Goal: Task Accomplishment & Management: Manage account settings

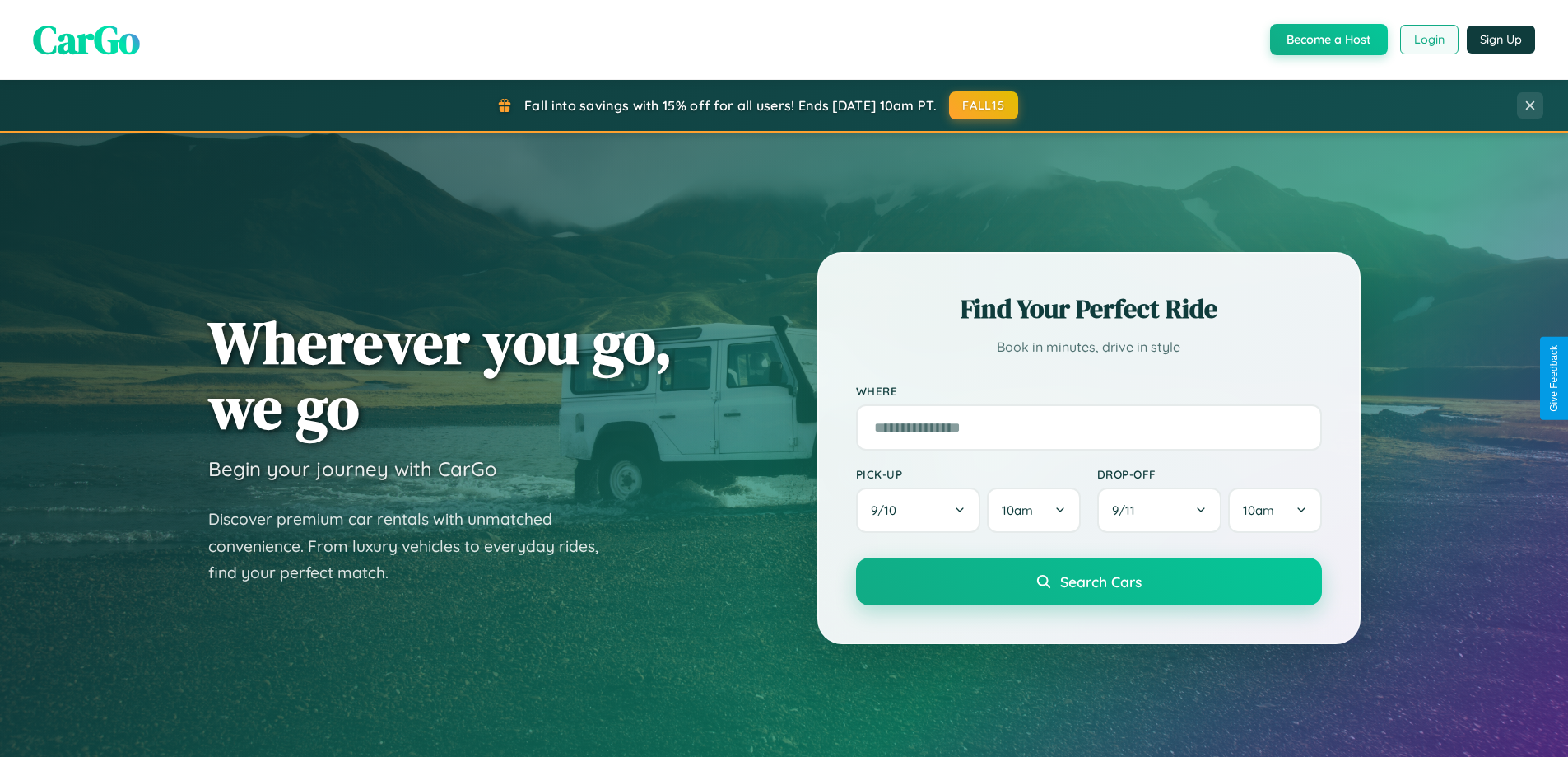
click at [1428, 40] on button "Login" at bounding box center [1430, 39] width 59 height 29
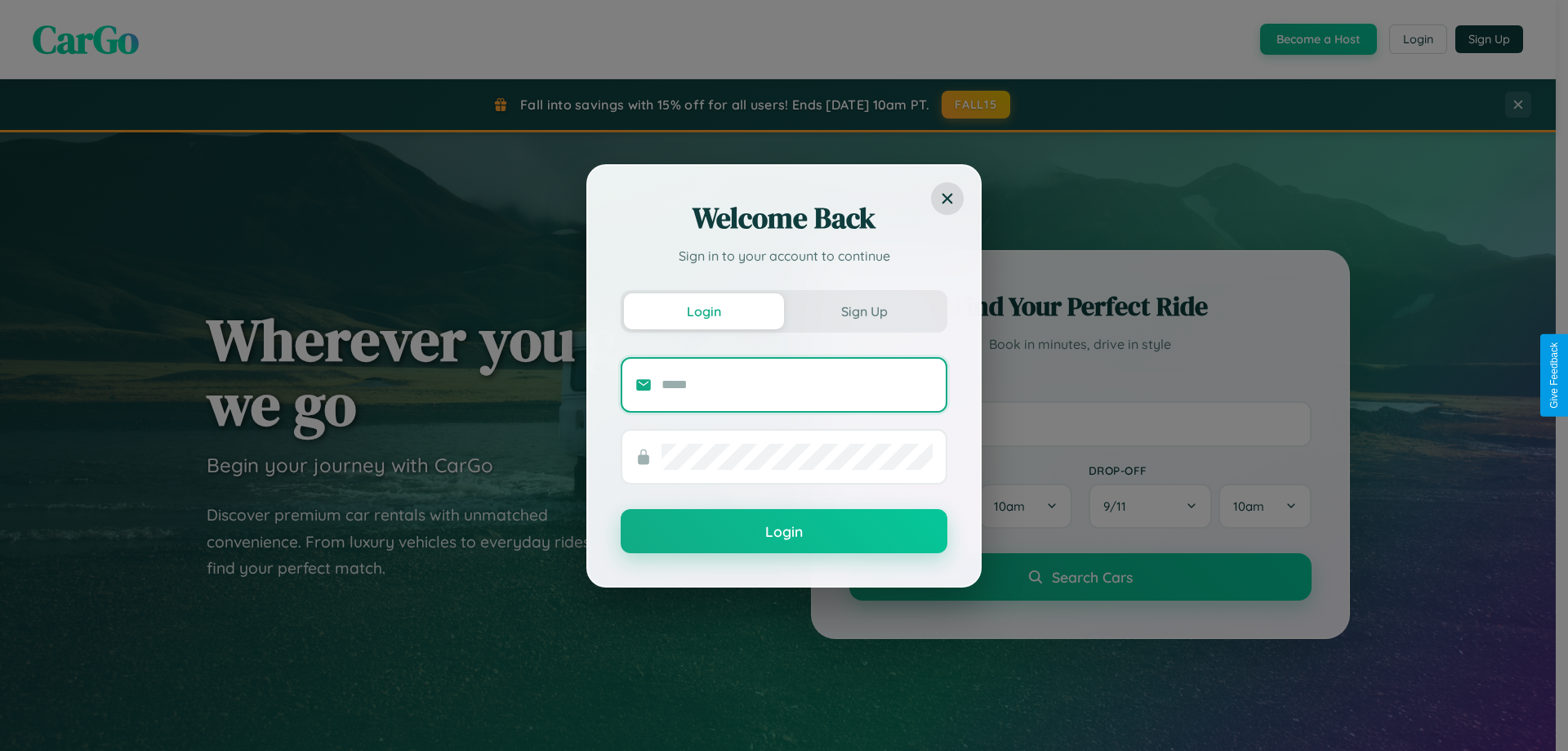
click at [797, 384] on input "text" at bounding box center [797, 385] width 271 height 26
type input "**********"
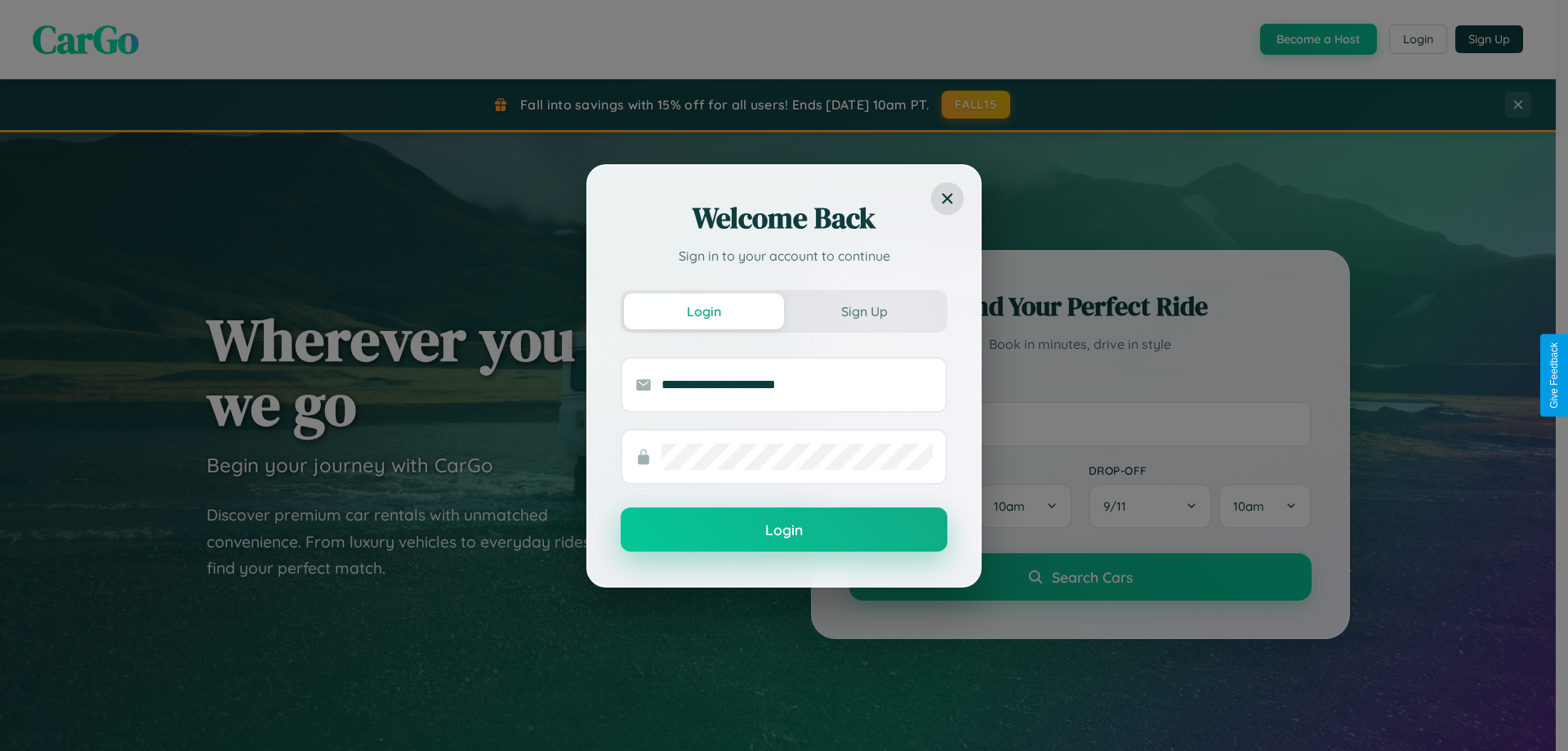
click at [784, 530] on button "Login" at bounding box center [784, 529] width 326 height 44
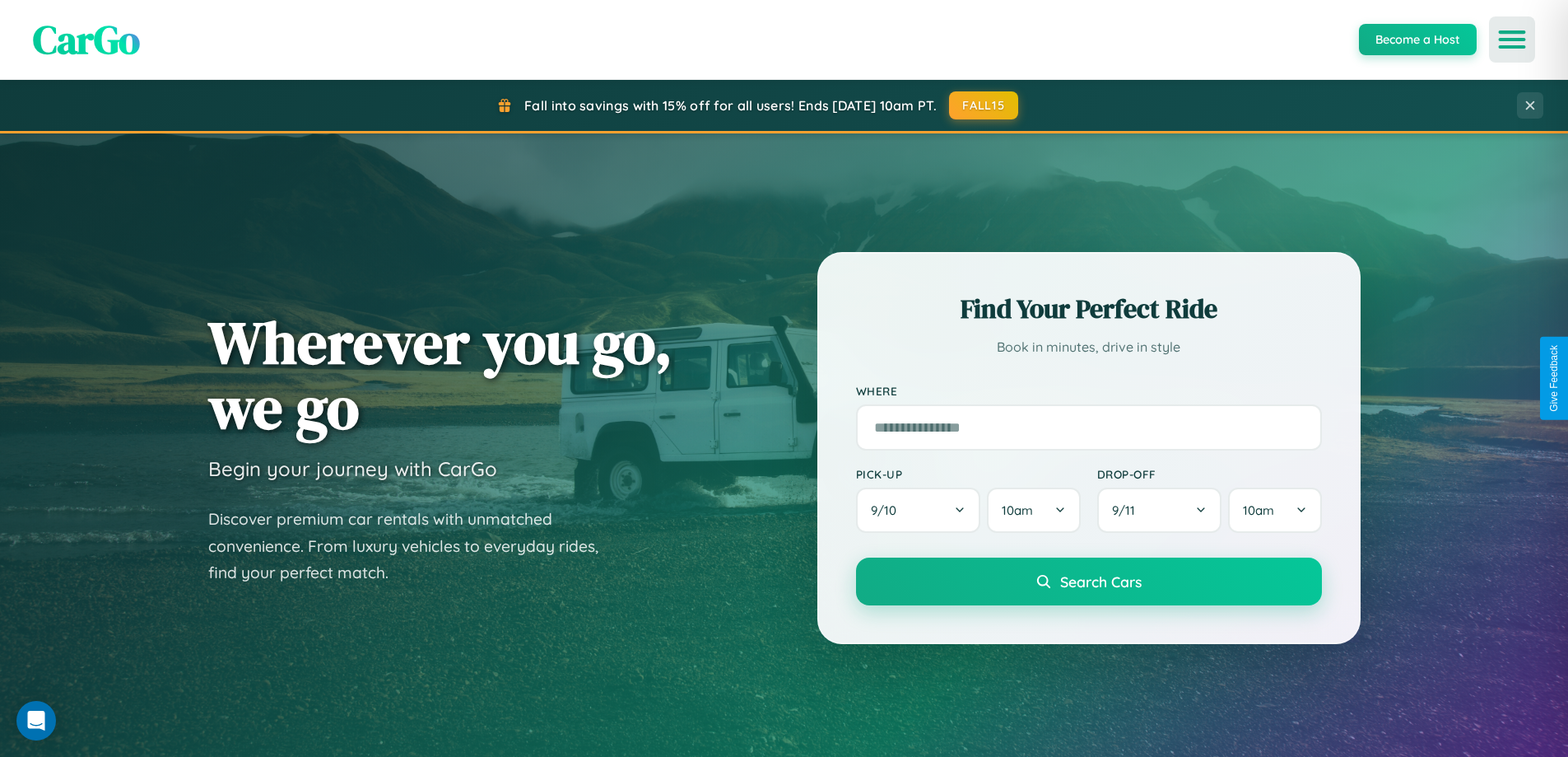
click at [1512, 40] on icon "Open menu" at bounding box center [1512, 40] width 24 height 15
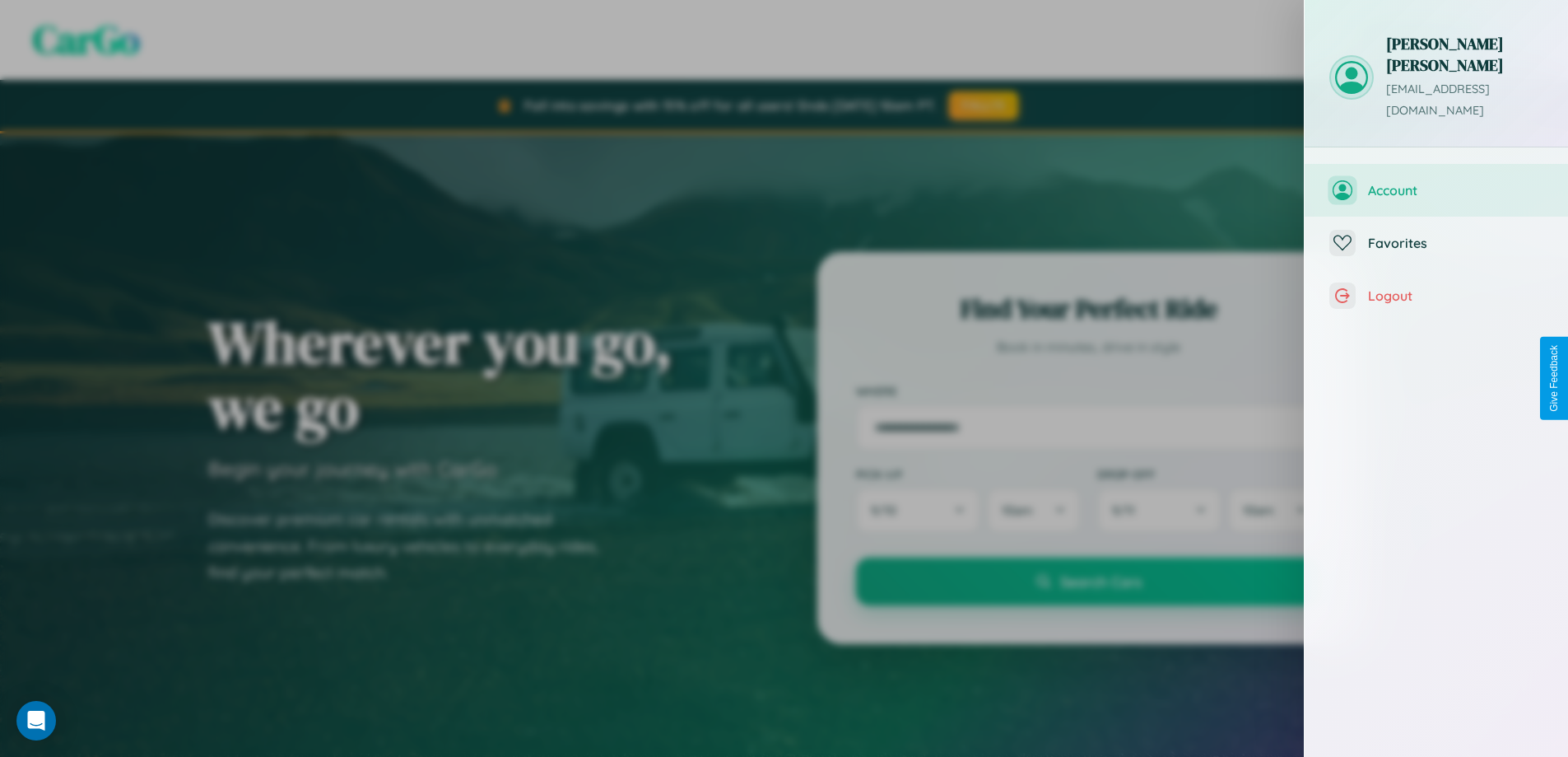
click at [1436, 182] on span "Account" at bounding box center [1455, 190] width 175 height 16
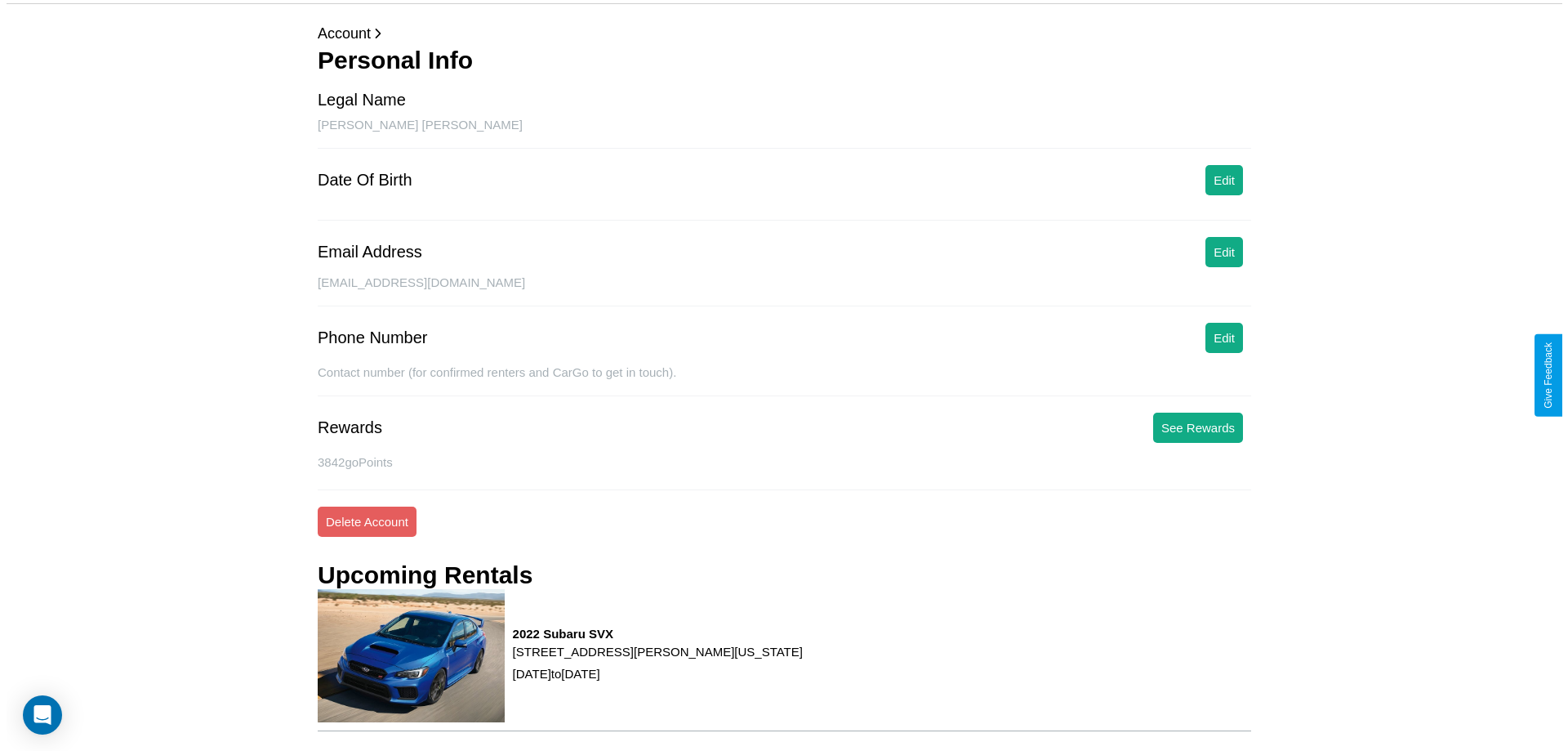
scroll to position [182, 0]
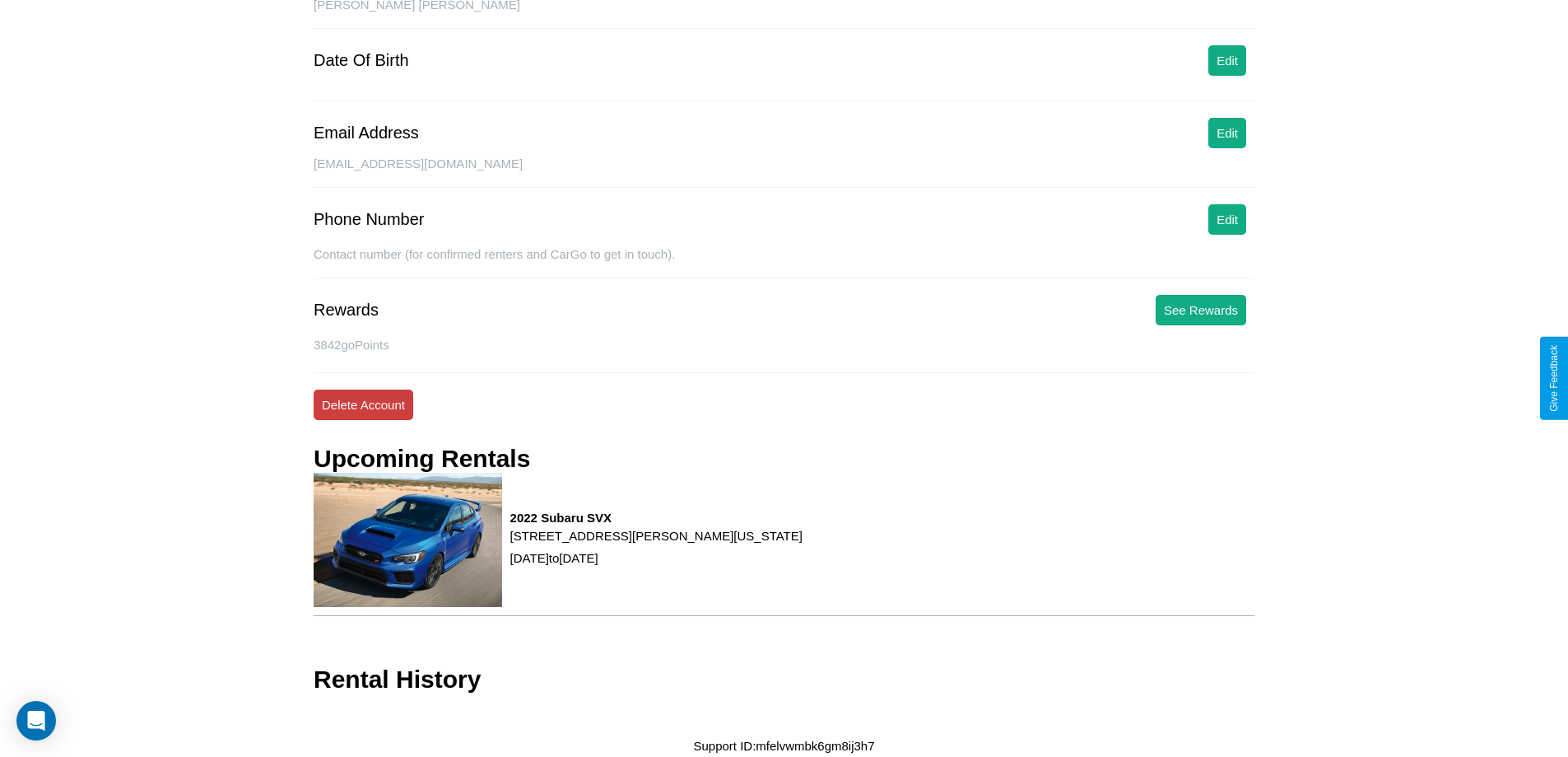
click at [363, 404] on button "Delete Account" at bounding box center [363, 405] width 100 height 30
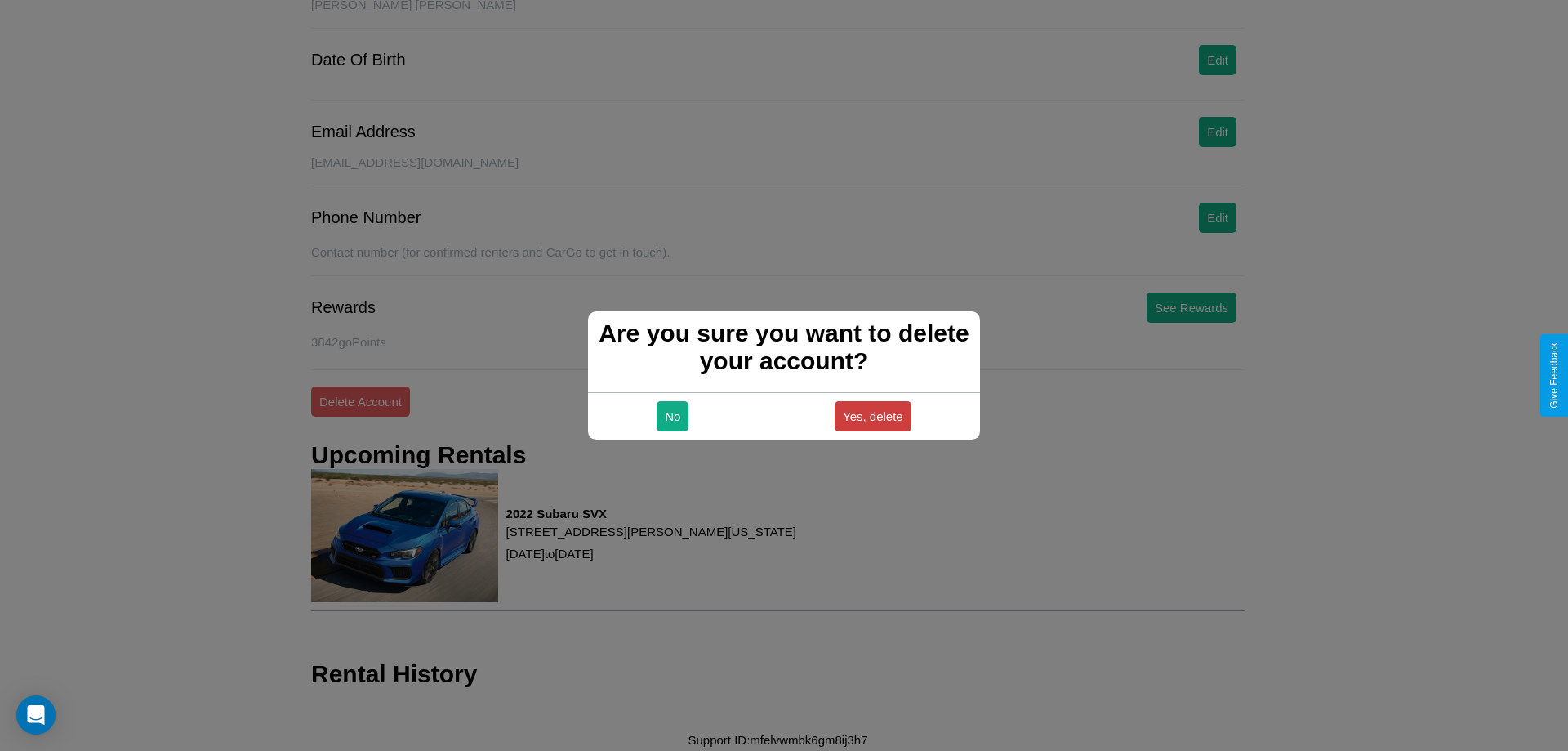
click at [872, 416] on button "Yes, delete" at bounding box center [873, 416] width 77 height 30
